Goal: Task Accomplishment & Management: Use online tool/utility

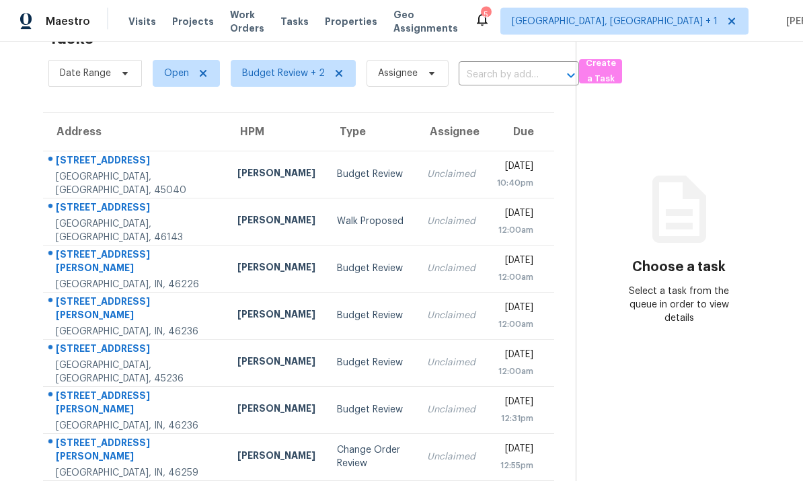
scroll to position [50, 0]
click at [157, 434] on td "7418 Woodington Pl Indianapolis, IN, 46259" at bounding box center [135, 457] width 184 height 47
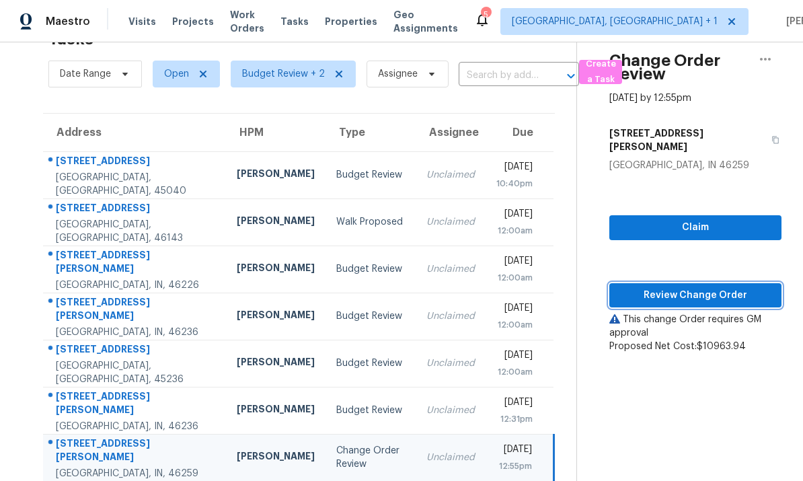
click at [689, 287] on span "Review Change Order" at bounding box center [695, 295] width 151 height 17
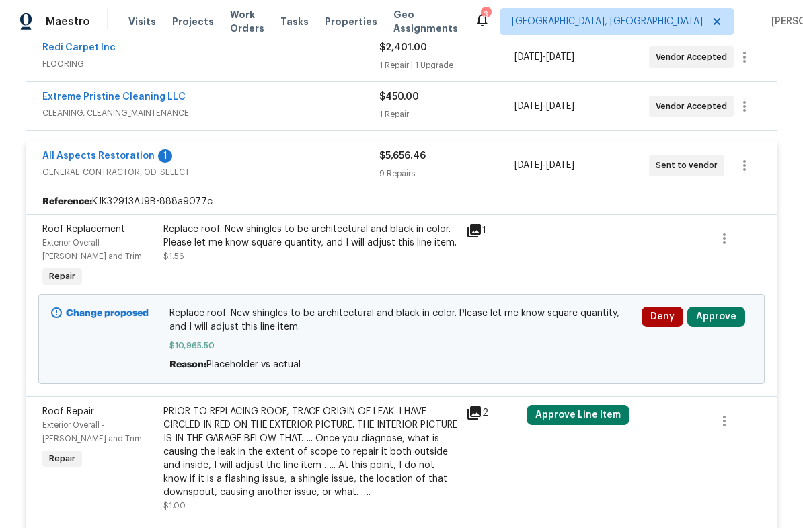
scroll to position [415, 0]
click at [473, 238] on icon at bounding box center [474, 231] width 13 height 13
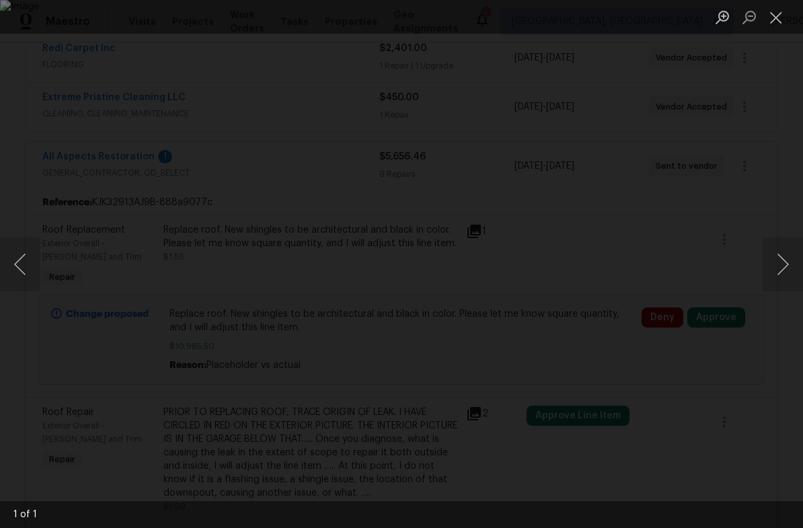
click at [787, 266] on button "Next image" at bounding box center [783, 265] width 40 height 54
click at [775, 271] on button "Next image" at bounding box center [783, 265] width 40 height 54
click at [775, 23] on button "Close lightbox" at bounding box center [776, 17] width 27 height 24
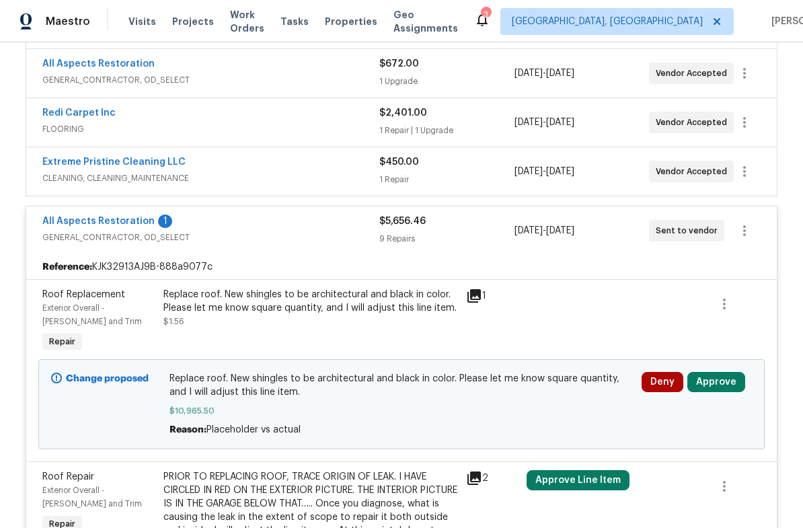
scroll to position [349, 0]
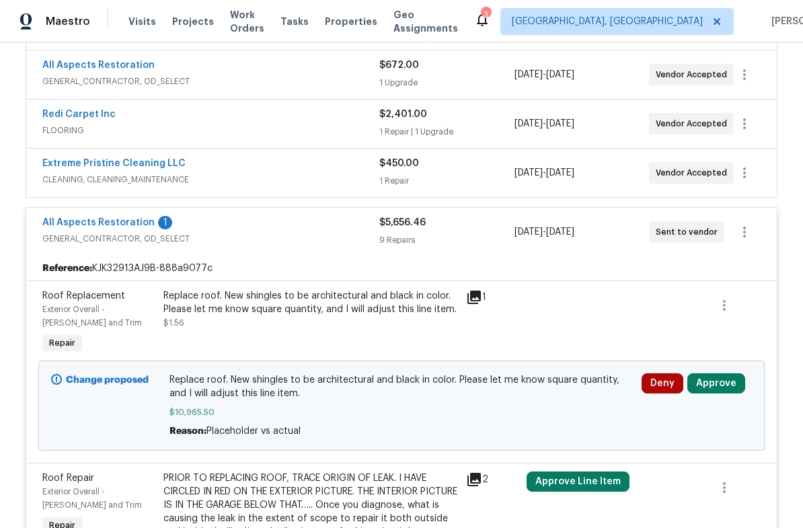
click at [87, 227] on link "All Aspects Restoration" at bounding box center [98, 222] width 112 height 9
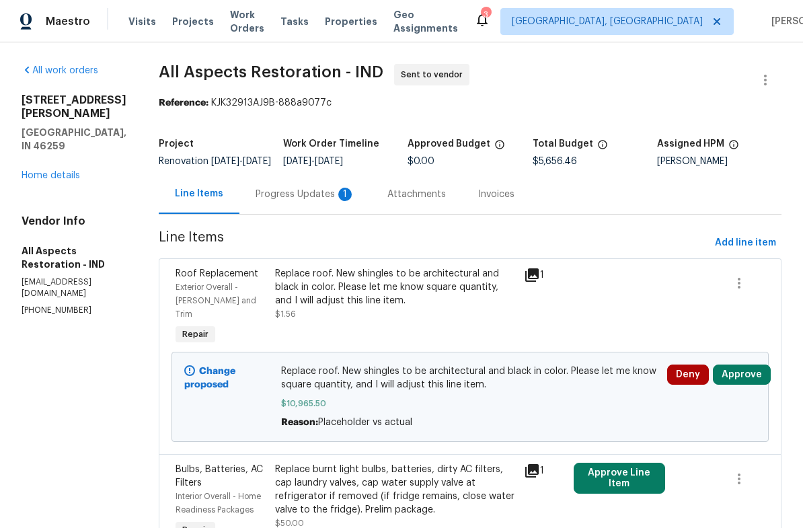
click at [296, 201] on div "Progress Updates 1" at bounding box center [306, 194] width 100 height 13
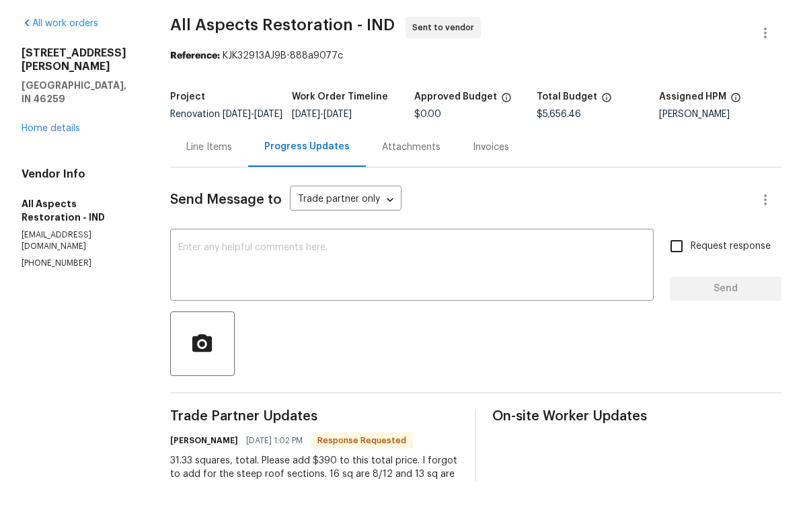
click at [59, 171] on link "Home details" at bounding box center [51, 175] width 59 height 9
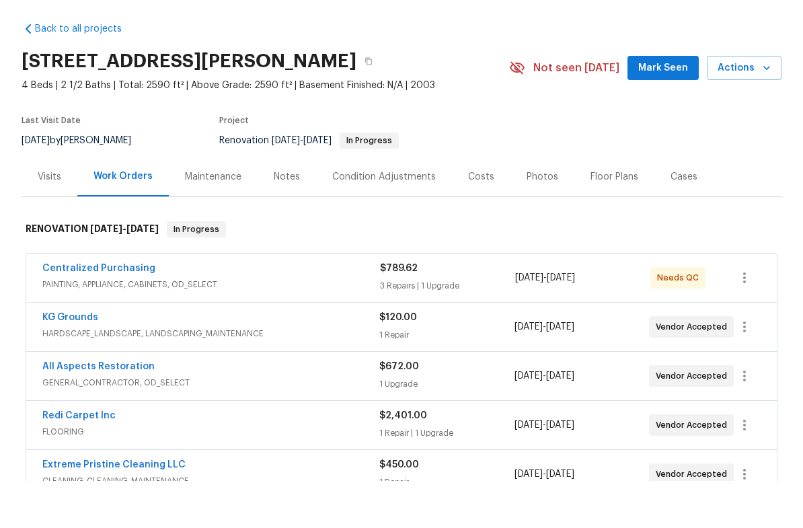
click at [488, 217] on div "Costs" at bounding box center [481, 223] width 26 height 13
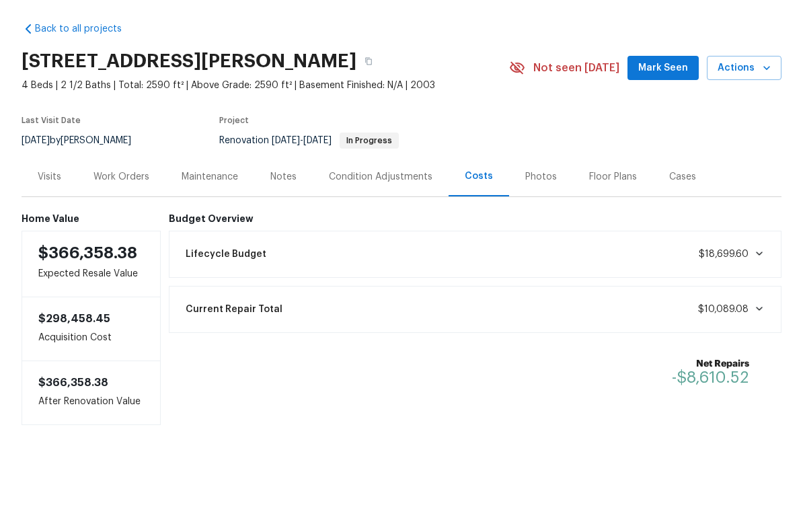
scroll to position [26, 0]
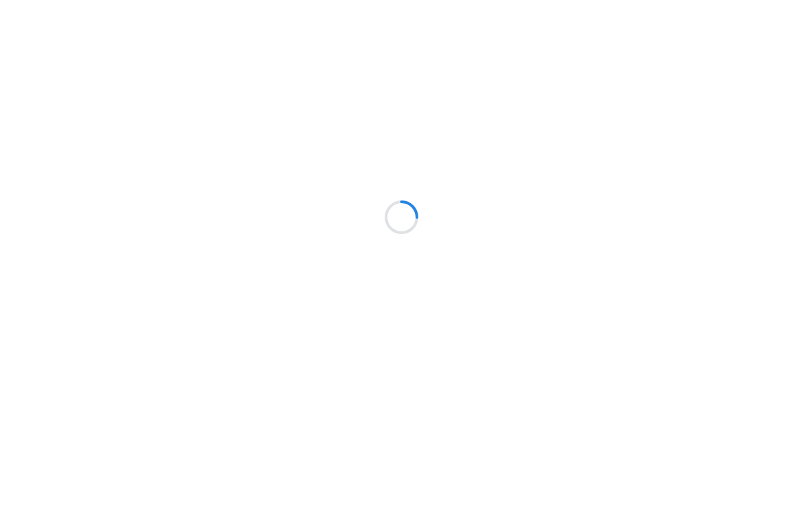
scroll to position [47, 0]
